Goal: Task Accomplishment & Management: Use online tool/utility

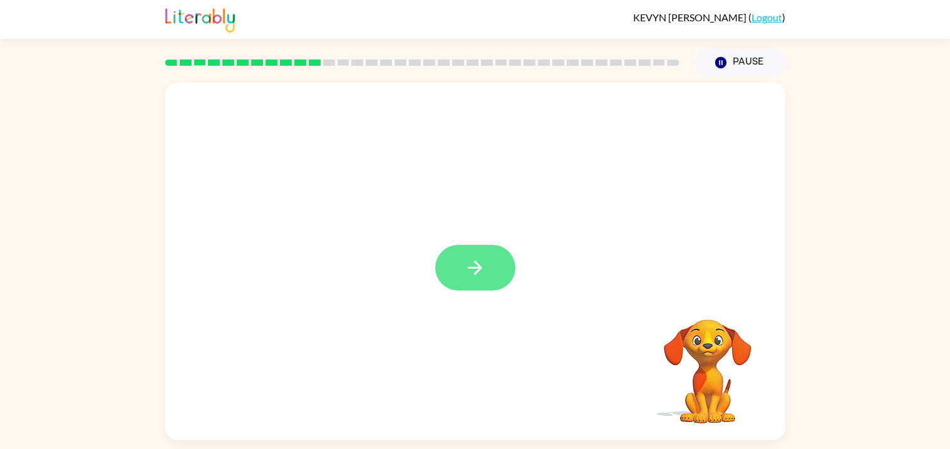
click at [454, 267] on button "button" at bounding box center [475, 268] width 80 height 46
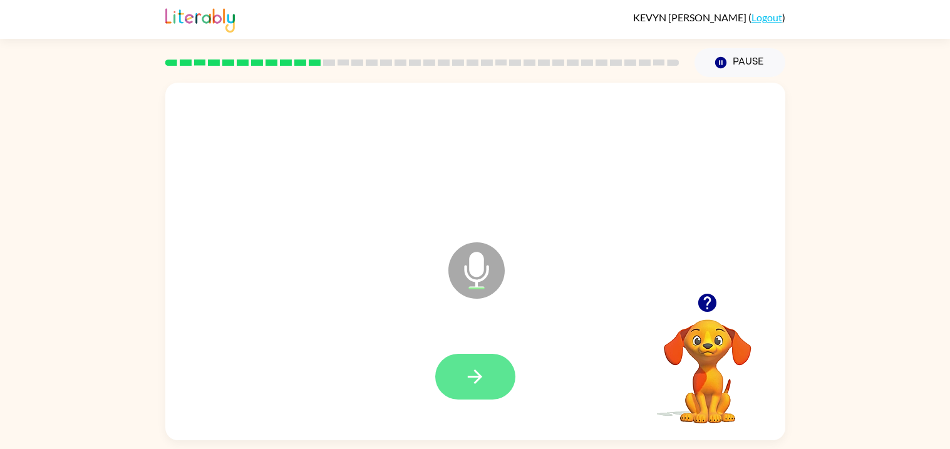
click at [475, 362] on button "button" at bounding box center [475, 377] width 80 height 46
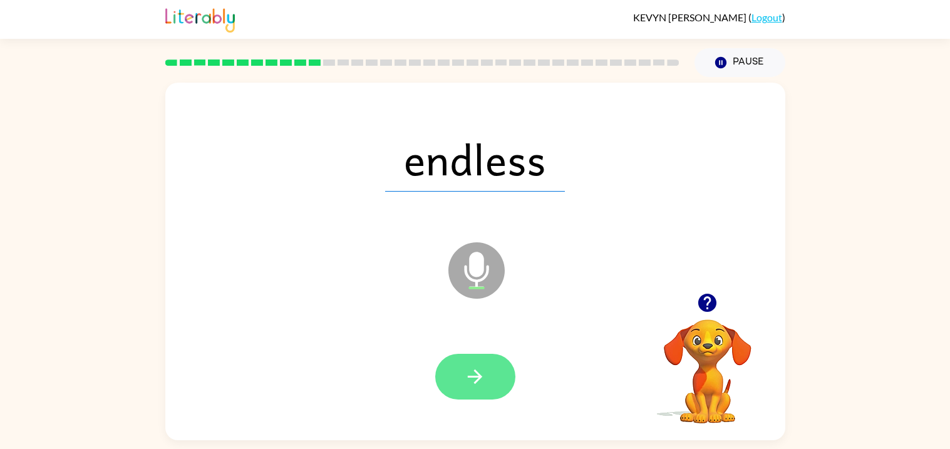
click at [435, 376] on button "button" at bounding box center [475, 377] width 80 height 46
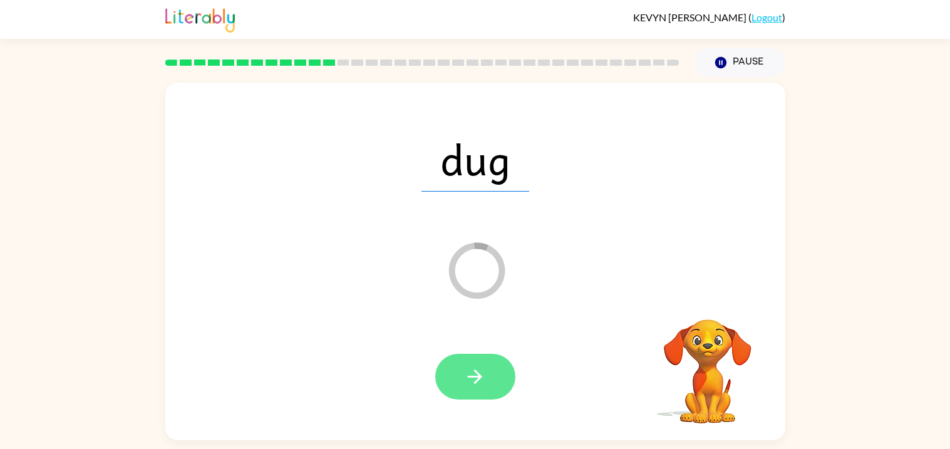
click at [498, 381] on button "button" at bounding box center [475, 377] width 80 height 46
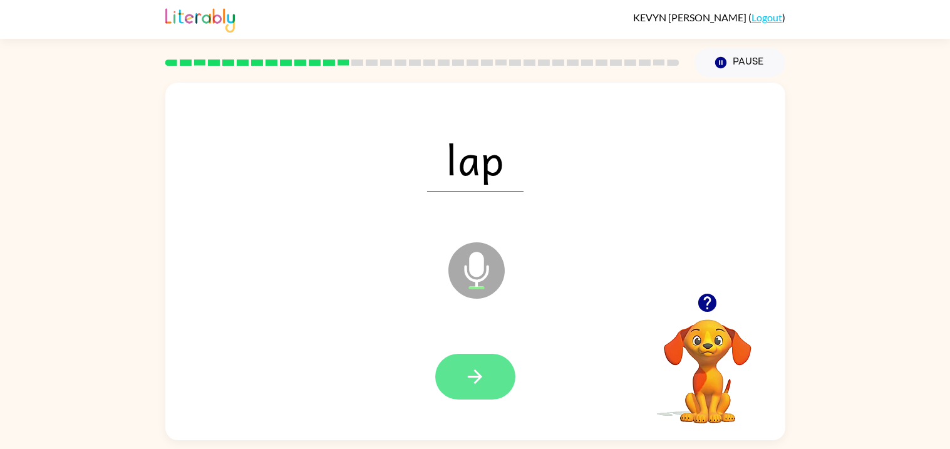
click at [448, 386] on button "button" at bounding box center [475, 377] width 80 height 46
click at [468, 366] on icon "button" at bounding box center [475, 377] width 22 height 22
click at [488, 392] on button "button" at bounding box center [475, 377] width 80 height 46
click at [478, 369] on icon "button" at bounding box center [475, 377] width 22 height 22
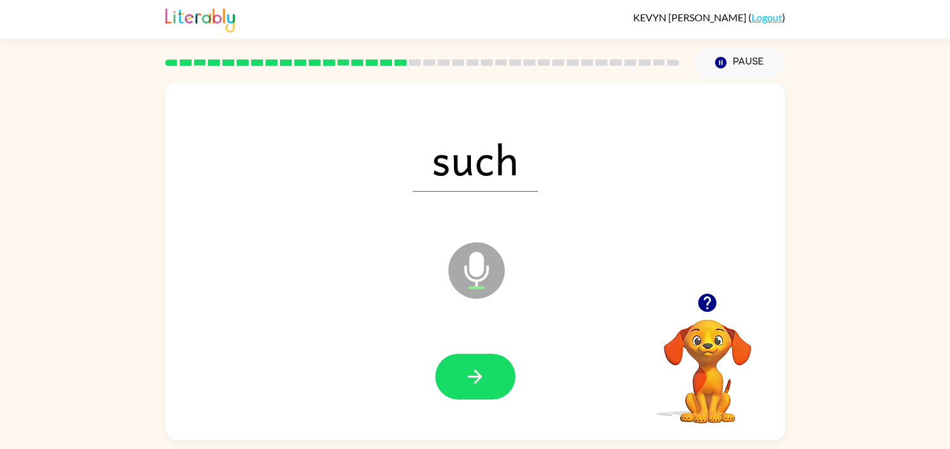
click at [719, 396] on video "Your browser must support playing .mp4 files to use Literably. Please try using…" at bounding box center [707, 362] width 125 height 125
click at [726, 406] on video "Your browser must support playing .mp4 files to use Literably. Please try using…" at bounding box center [707, 362] width 125 height 125
click at [426, 379] on div at bounding box center [475, 377] width 595 height 103
click at [476, 386] on icon "button" at bounding box center [475, 377] width 22 height 22
click at [485, 409] on div at bounding box center [475, 377] width 595 height 103
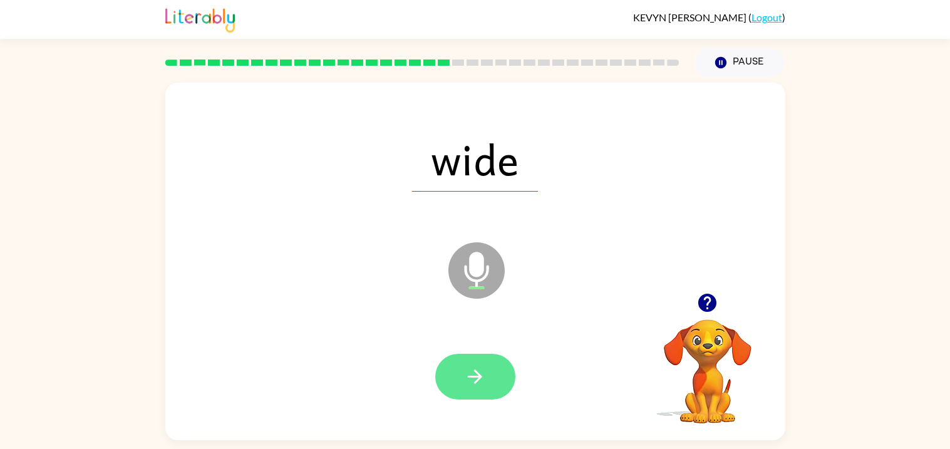
click at [453, 355] on button "button" at bounding box center [475, 377] width 80 height 46
click at [464, 372] on icon "button" at bounding box center [475, 377] width 22 height 22
click at [443, 379] on button "button" at bounding box center [475, 377] width 80 height 46
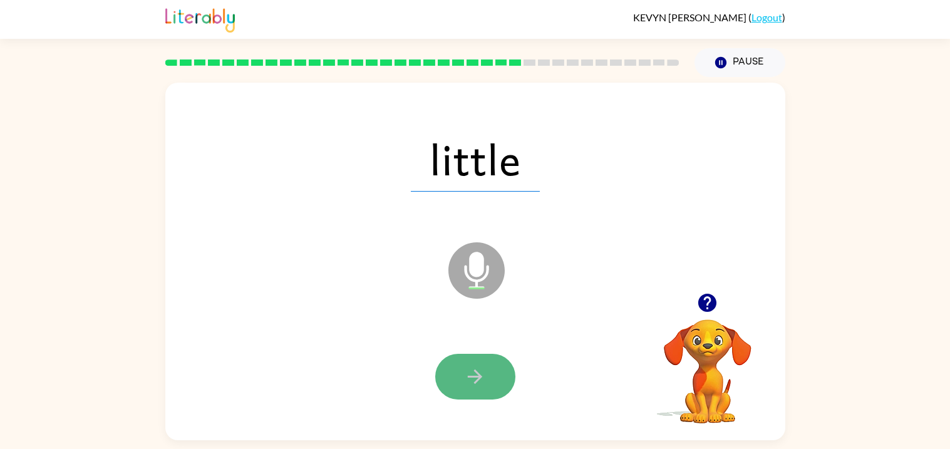
click at [500, 396] on button "button" at bounding box center [475, 377] width 80 height 46
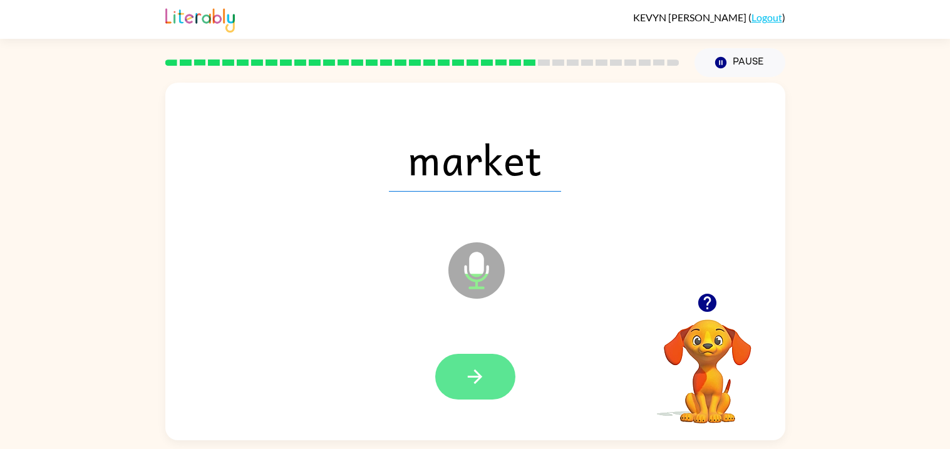
click at [492, 382] on button "button" at bounding box center [475, 377] width 80 height 46
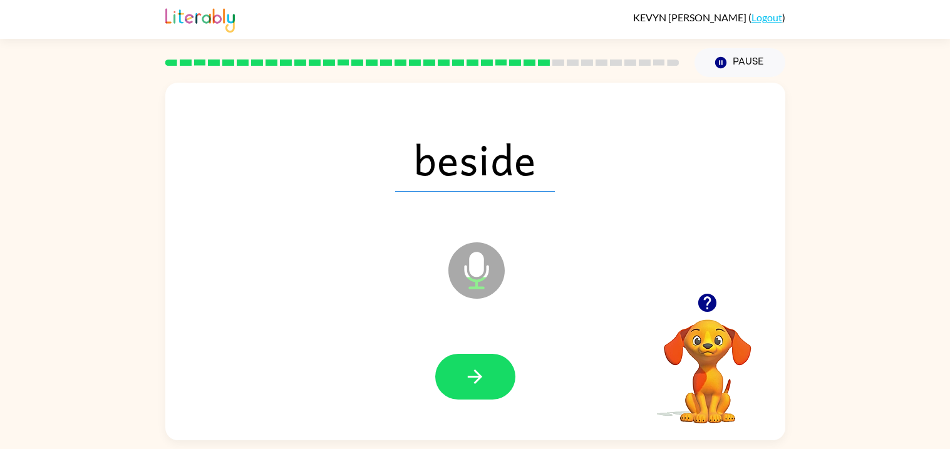
click at [708, 399] on video "Your browser must support playing .mp4 files to use Literably. Please try using…" at bounding box center [707, 362] width 125 height 125
click at [716, 417] on video "Your browser must support playing .mp4 files to use Literably. Please try using…" at bounding box center [707, 362] width 125 height 125
click at [721, 413] on video "Your browser must support playing .mp4 files to use Literably. Please try using…" at bounding box center [707, 362] width 125 height 125
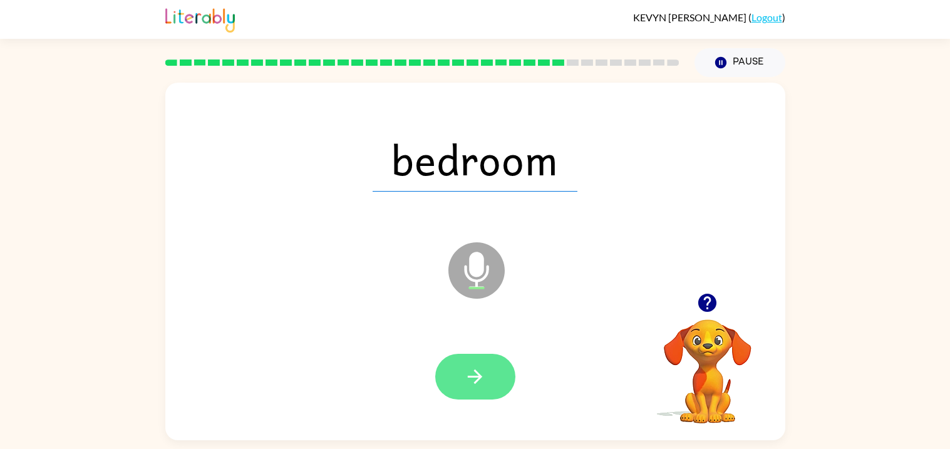
click at [486, 374] on button "button" at bounding box center [475, 377] width 80 height 46
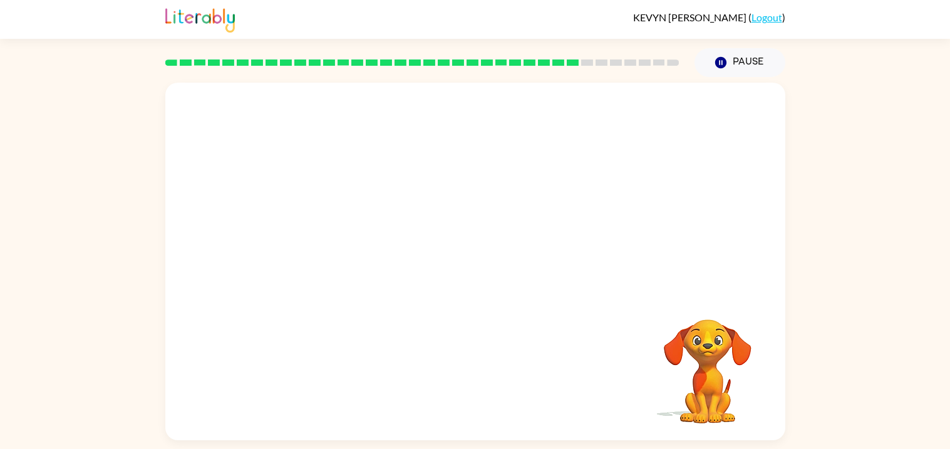
click at [711, 377] on video "Your browser must support playing .mp4 files to use Literably. Please try using…" at bounding box center [707, 362] width 125 height 125
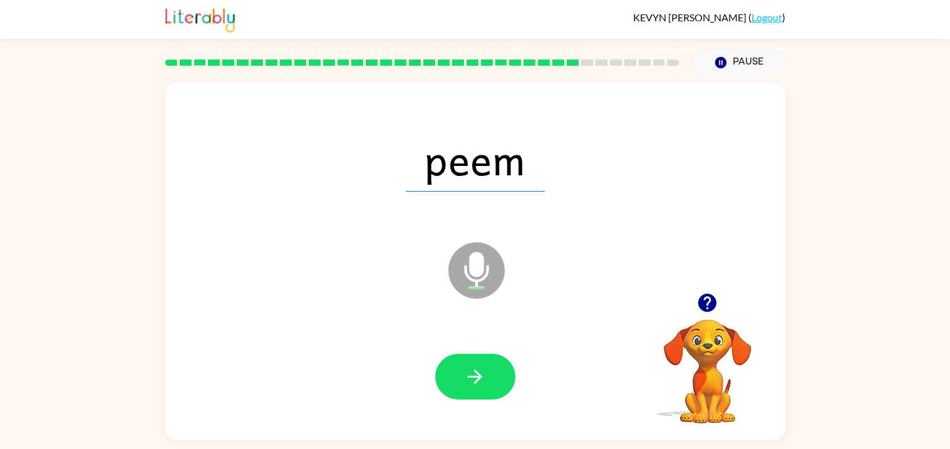
click at [711, 377] on video "Your browser must support playing .mp4 files to use Literably. Please try using…" at bounding box center [707, 362] width 125 height 125
click at [476, 248] on icon at bounding box center [476, 270] width 56 height 56
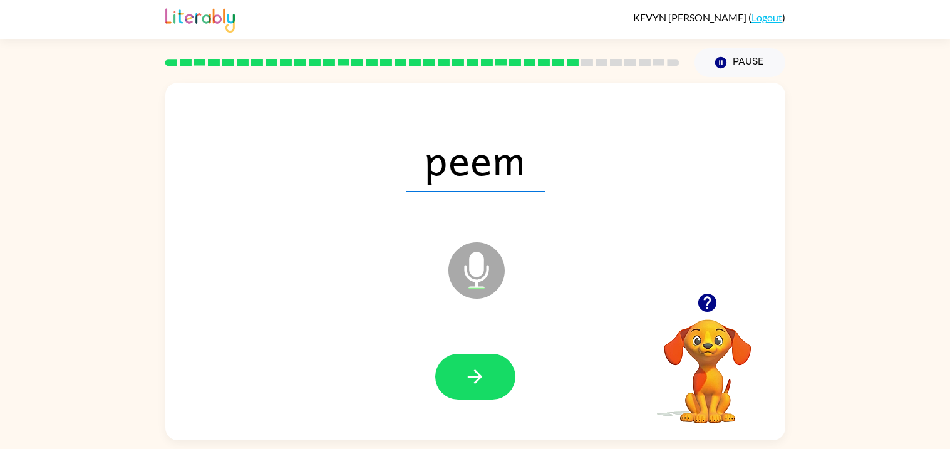
click at [712, 353] on video "Your browser must support playing .mp4 files to use Literably. Please try using…" at bounding box center [707, 362] width 125 height 125
click at [728, 349] on video "Your browser must support playing .mp4 files to use Literably. Please try using…" at bounding box center [707, 362] width 125 height 125
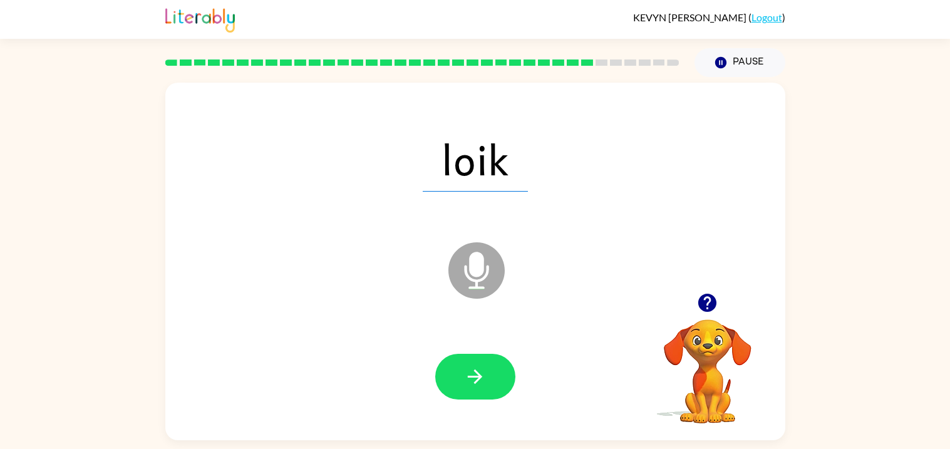
click at [710, 305] on icon "button" at bounding box center [707, 303] width 18 height 18
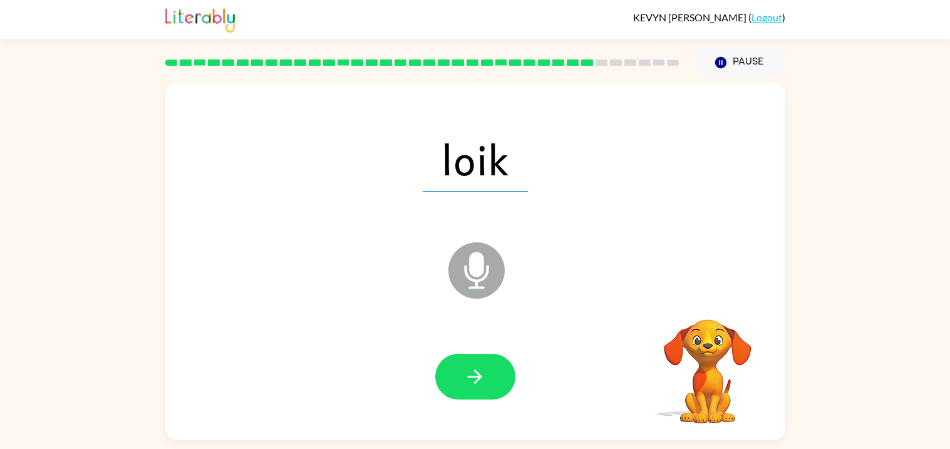
click at [710, 305] on video "Your browser must support playing .mp4 files to use Literably. Please try using…" at bounding box center [707, 362] width 125 height 125
click at [719, 321] on video "Your browser must support playing .mp4 files to use Literably. Please try using…" at bounding box center [707, 362] width 125 height 125
click at [701, 290] on button "button" at bounding box center [707, 303] width 32 height 32
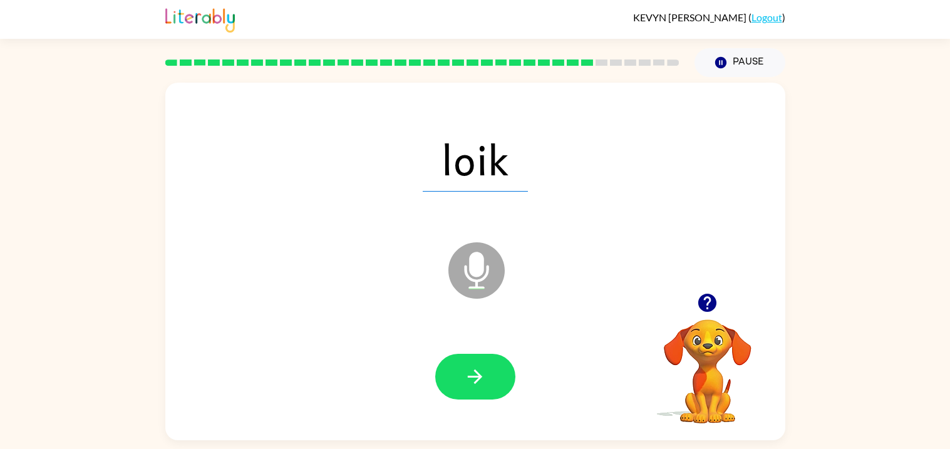
click at [701, 290] on button "button" at bounding box center [707, 303] width 32 height 32
click at [701, 290] on div "loik Microphone The Microphone is here when it is your turn to talk" at bounding box center [475, 261] width 620 height 357
click at [701, 290] on button "button" at bounding box center [707, 303] width 32 height 32
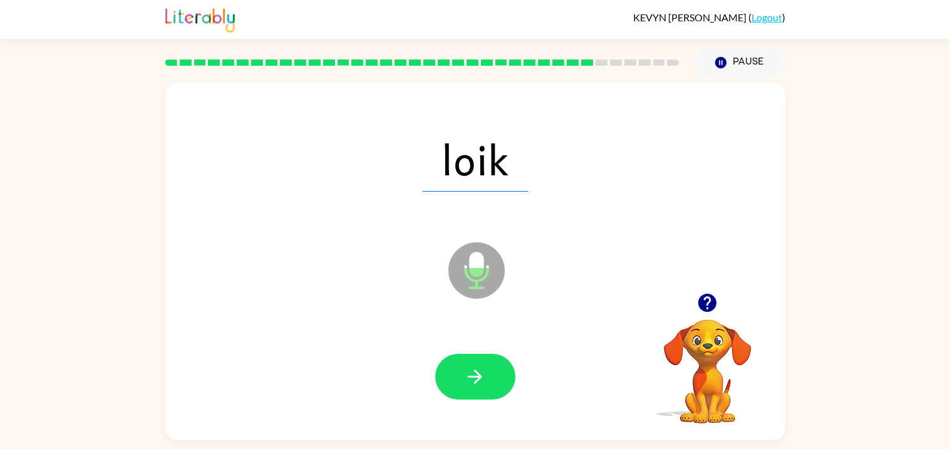
click at [701, 290] on button "button" at bounding box center [707, 303] width 32 height 32
click at [701, 290] on div "loik Microphone The Microphone is here when it is your turn to talk" at bounding box center [475, 261] width 620 height 357
click at [701, 290] on button "button" at bounding box center [707, 303] width 32 height 32
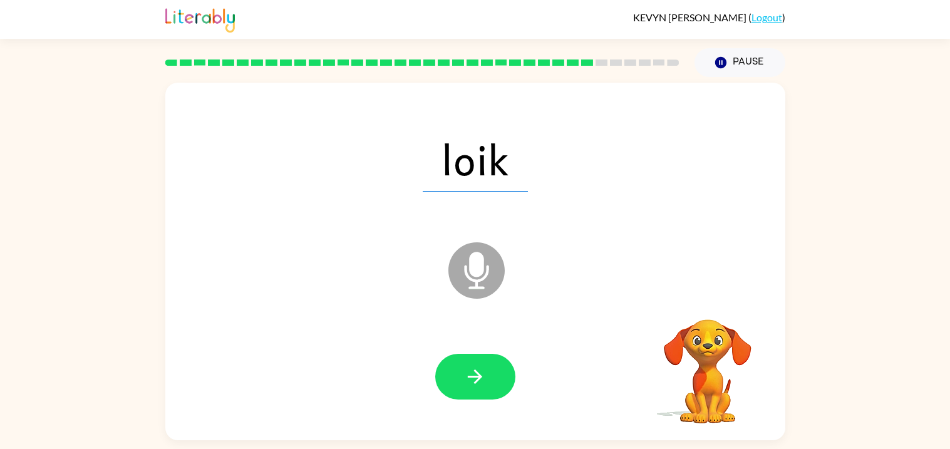
click at [701, 290] on div "loik Microphone The Microphone is here when it is your turn to talk" at bounding box center [475, 261] width 620 height 357
click at [701, 292] on div "loik Microphone The Microphone is here when it is your turn to talk" at bounding box center [475, 261] width 620 height 357
click at [476, 374] on icon "button" at bounding box center [475, 377] width 22 height 22
click at [698, 303] on icon "button" at bounding box center [707, 303] width 18 height 18
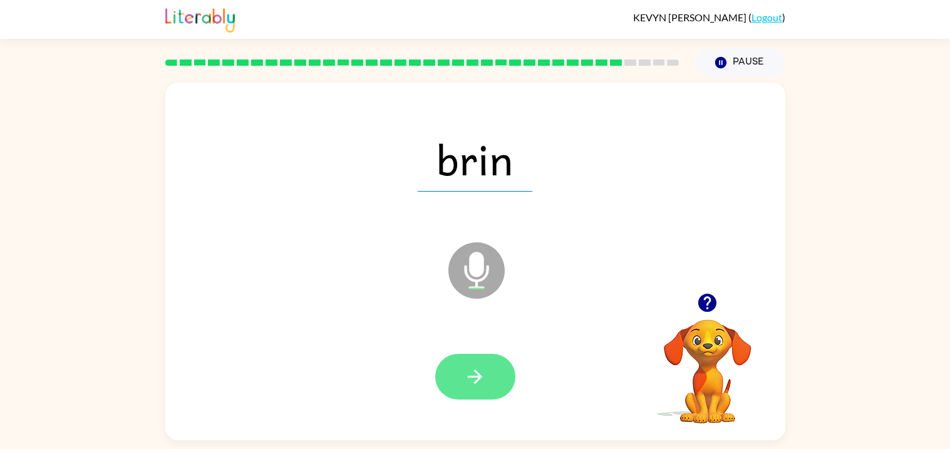
click at [451, 391] on button "button" at bounding box center [475, 377] width 80 height 46
click at [490, 398] on button "button" at bounding box center [475, 377] width 80 height 46
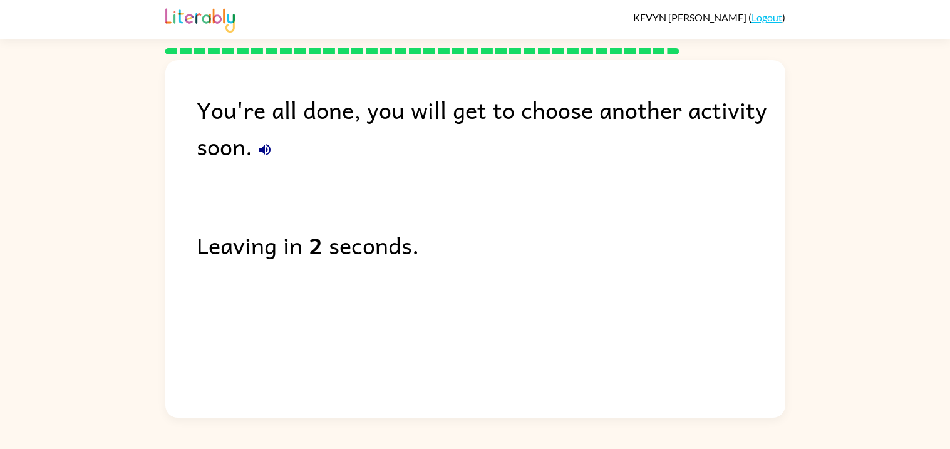
click at [199, 160] on div "You're all done, you will get to choose another activity soon." at bounding box center [491, 127] width 588 height 73
click at [269, 155] on icon "button" at bounding box center [264, 149] width 15 height 15
